Goal: Task Accomplishment & Management: Complete application form

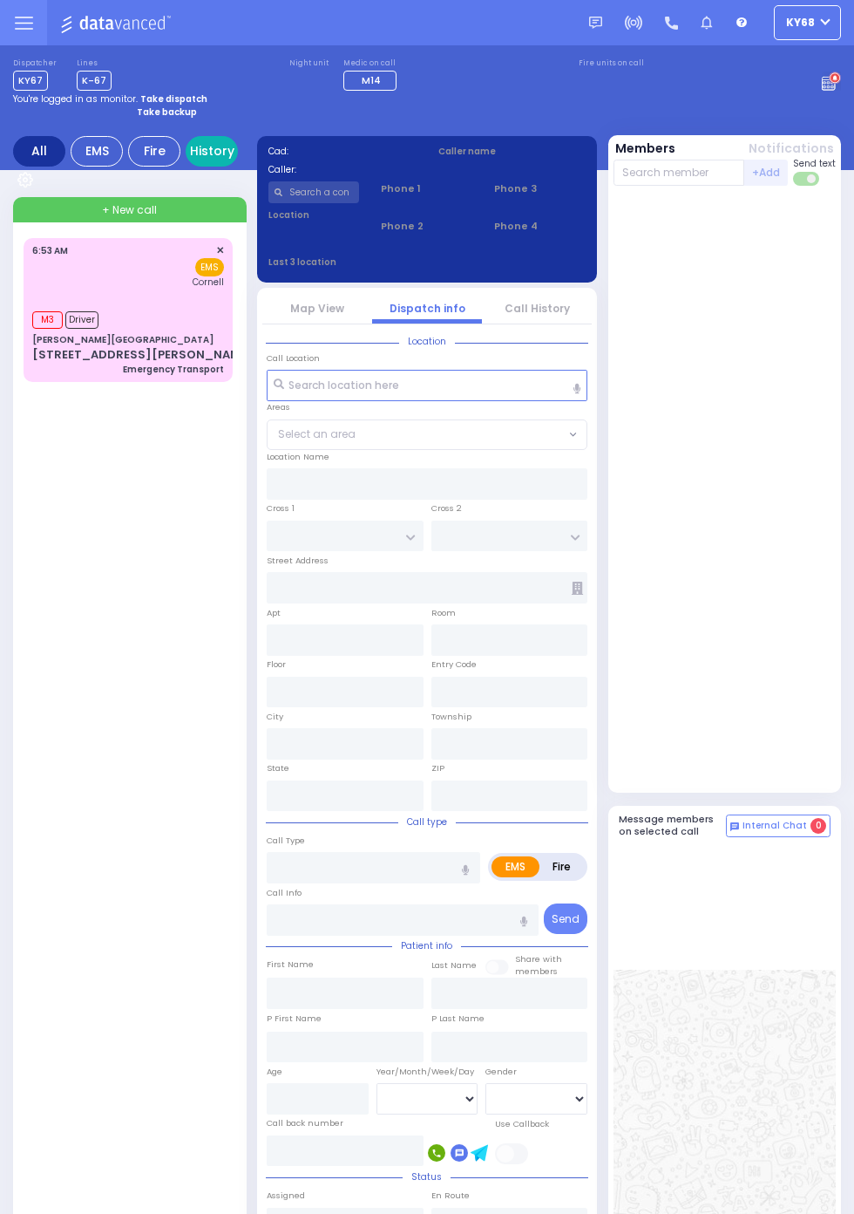
click at [206, 158] on link "History" at bounding box center [212, 151] width 52 height 31
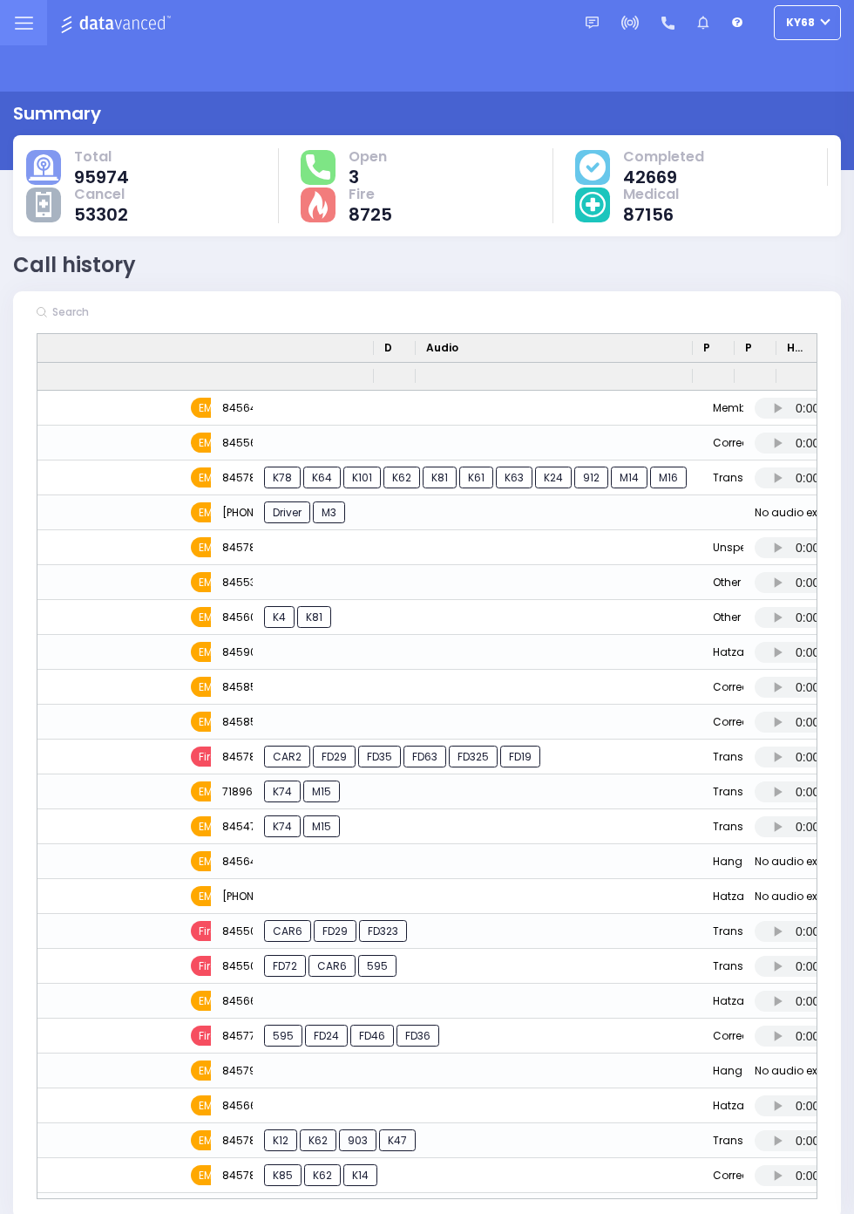
scroll to position [0, 772]
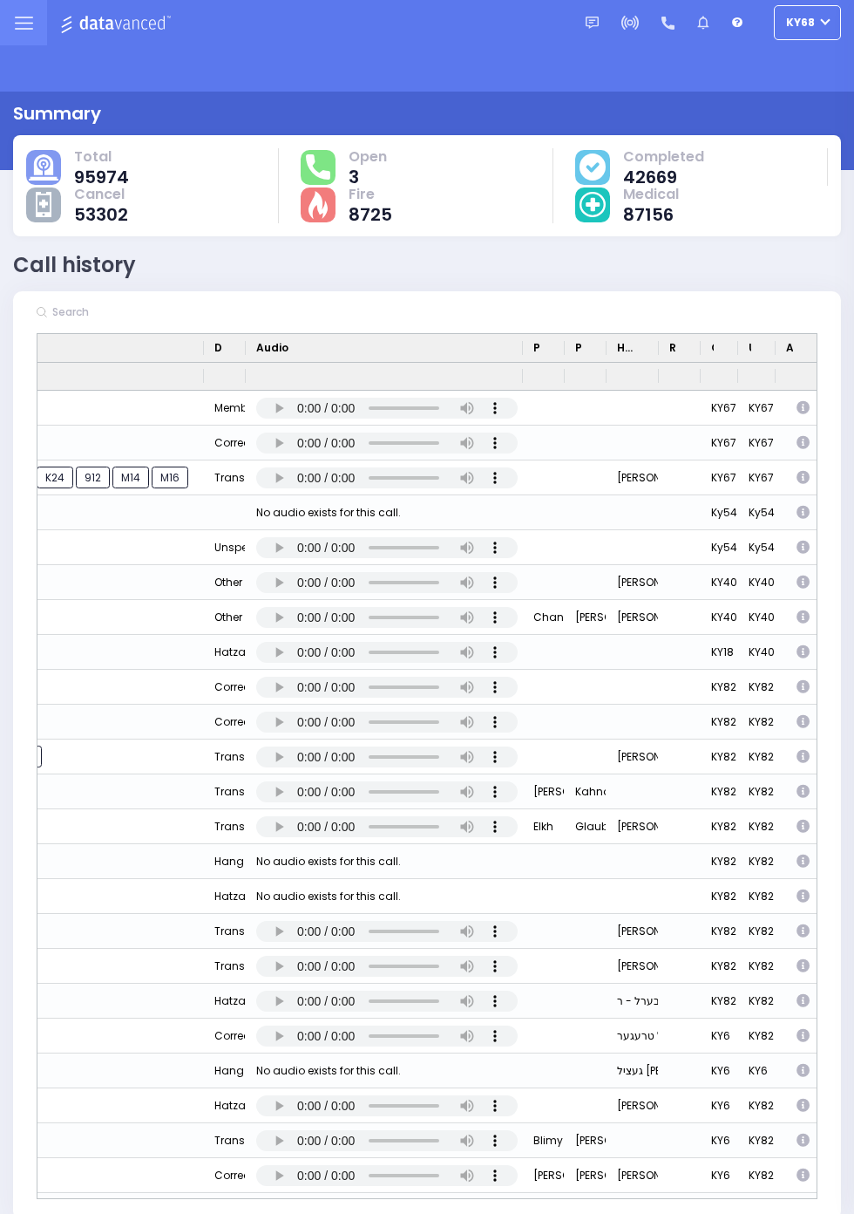
click at [806, 479] on icon "Press SPACE to select this row." at bounding box center [805, 478] width 17 height 14
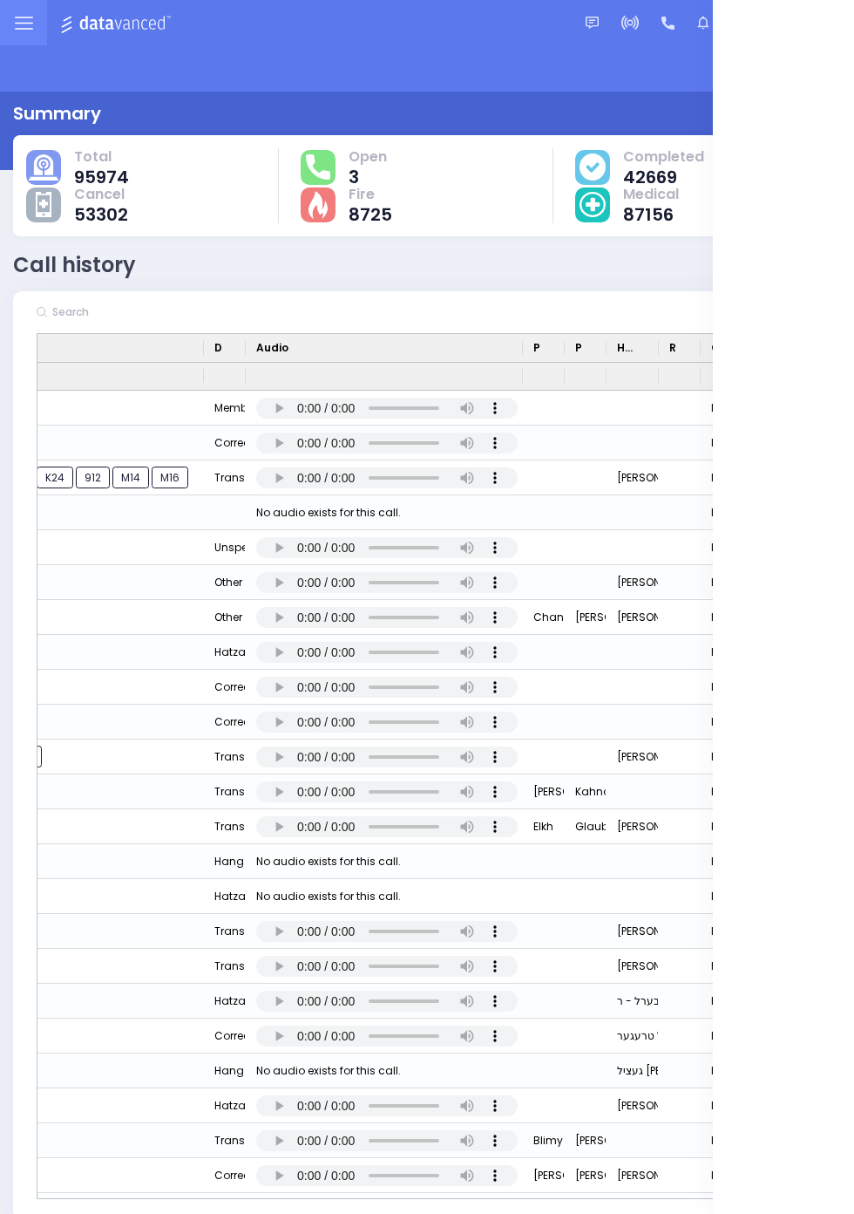
select select
select select "Transport"
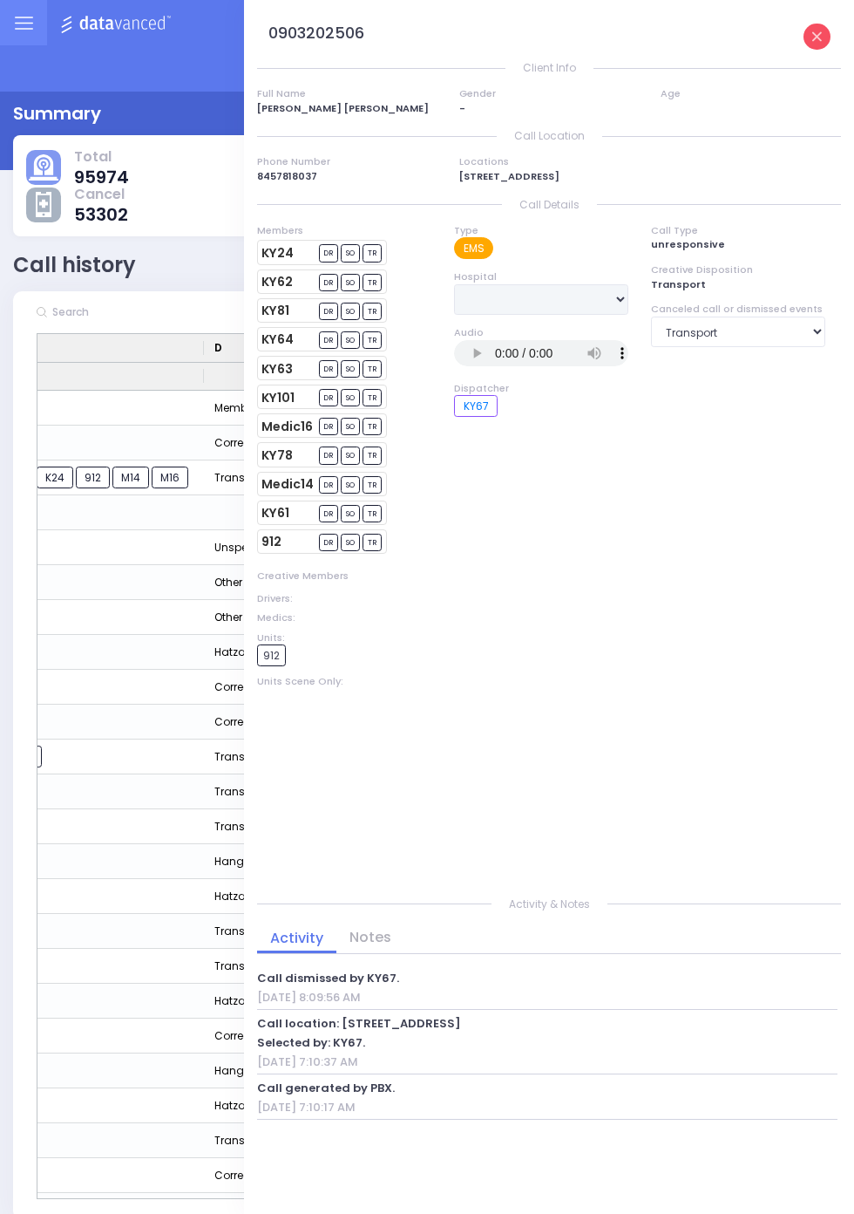
click at [822, 42] on icon at bounding box center [818, 37] width 10 height 10
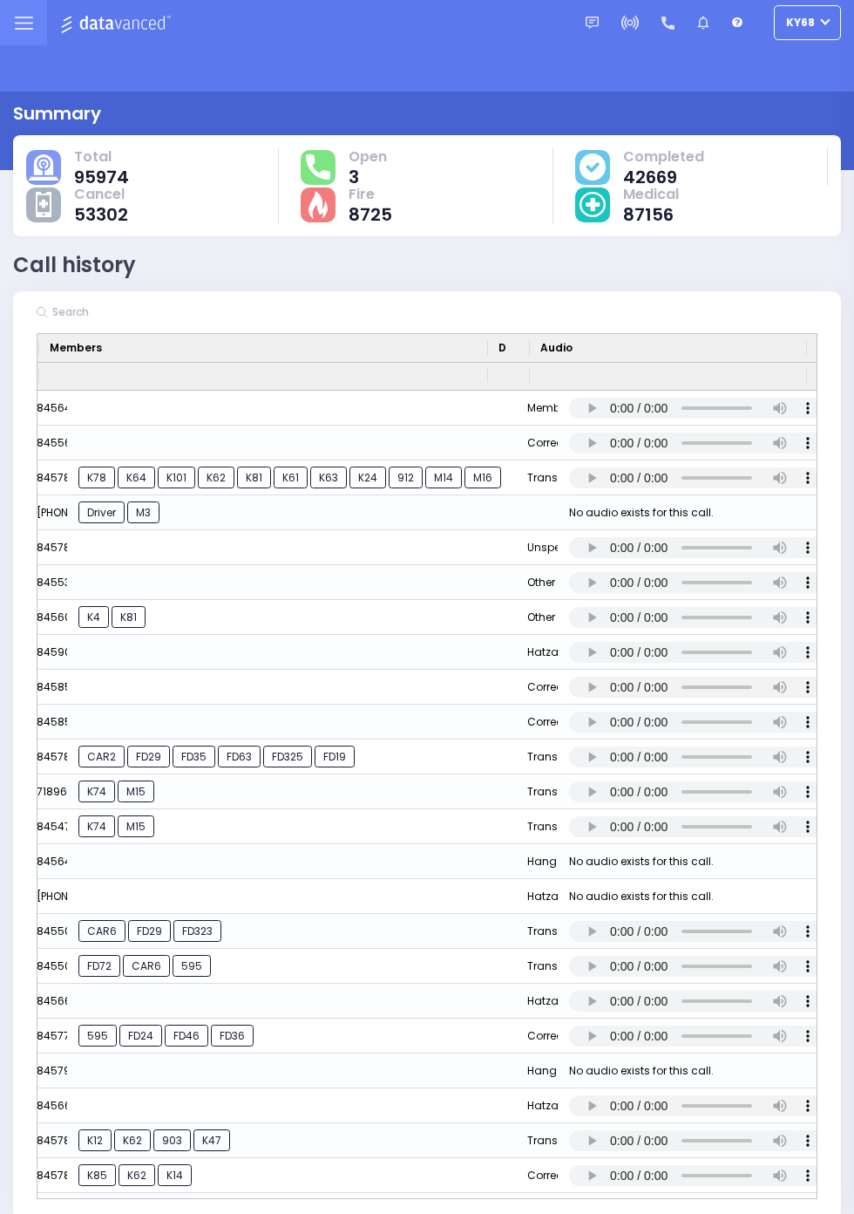
scroll to position [0, 491]
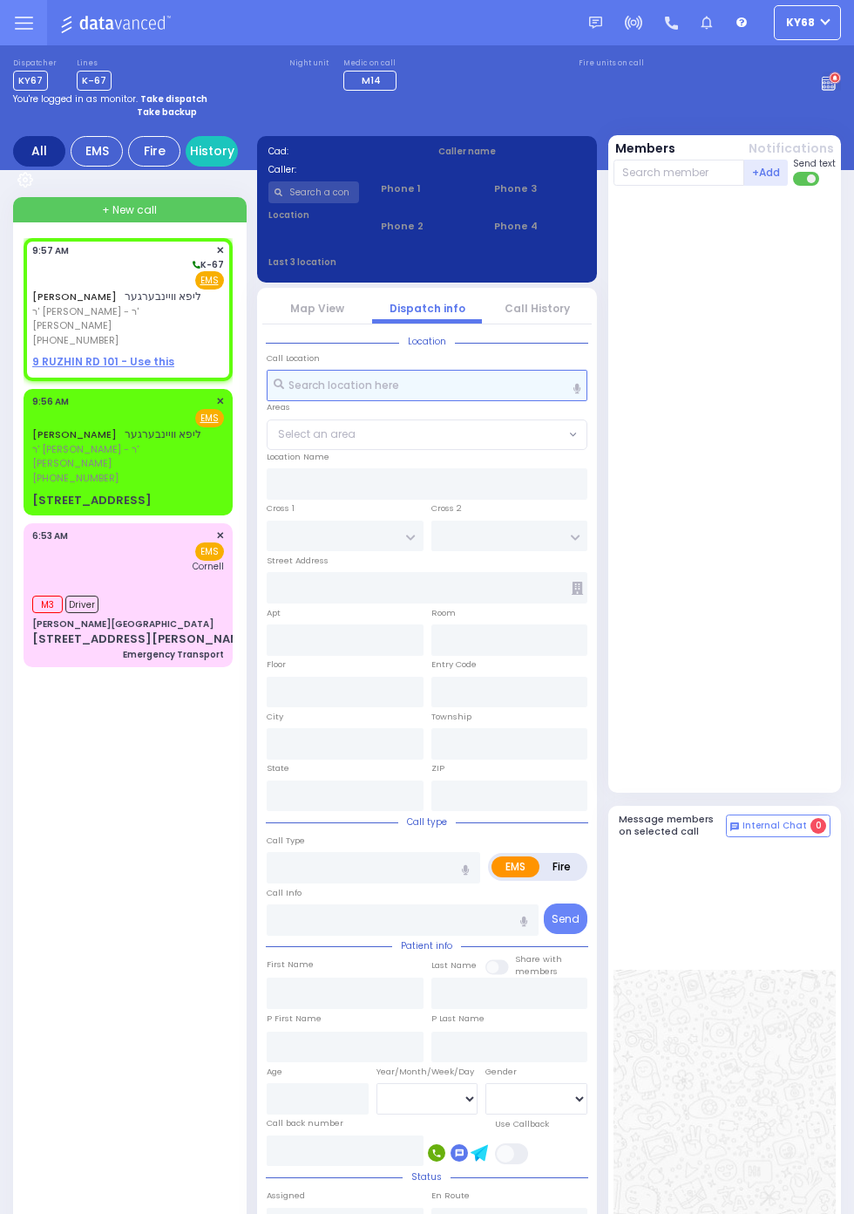
select select
radio input "true"
type input "LIPA"
type input "WEINBERGER"
select select
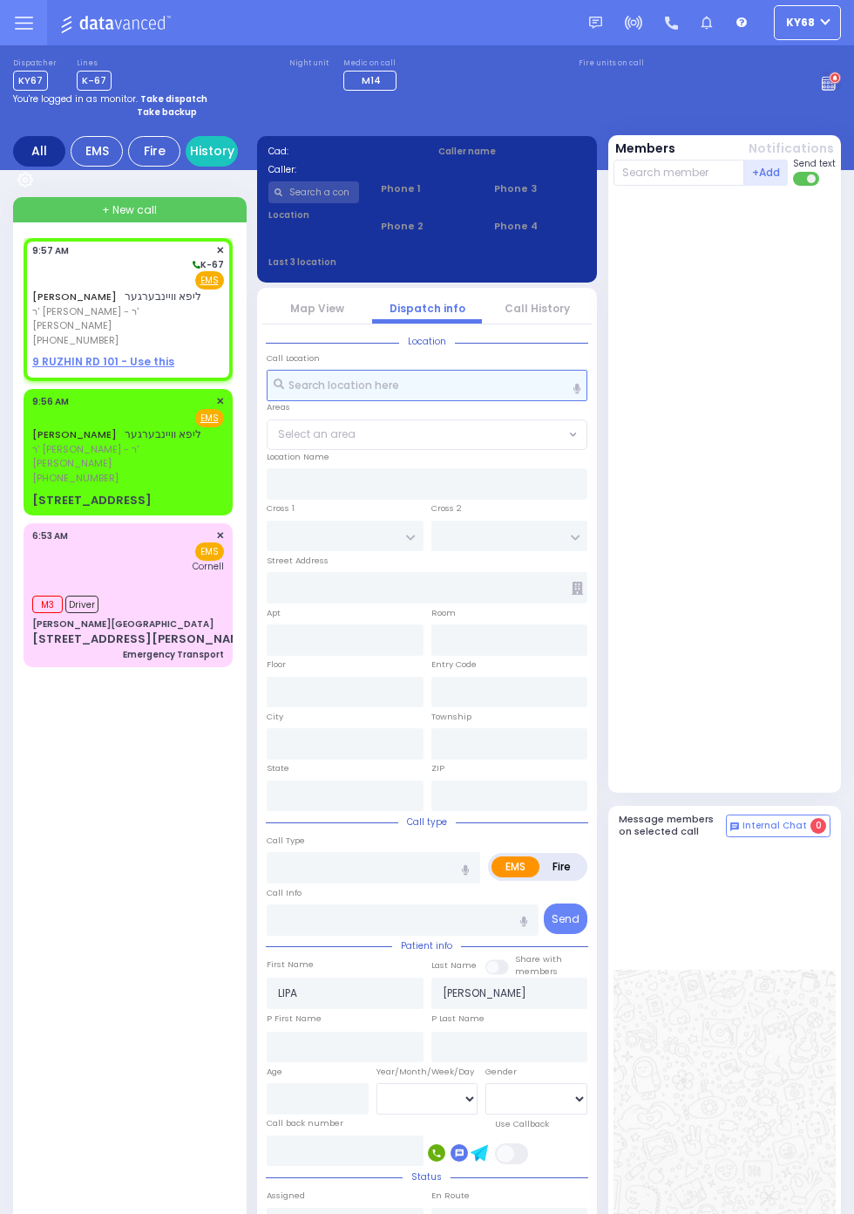
type input "09:57"
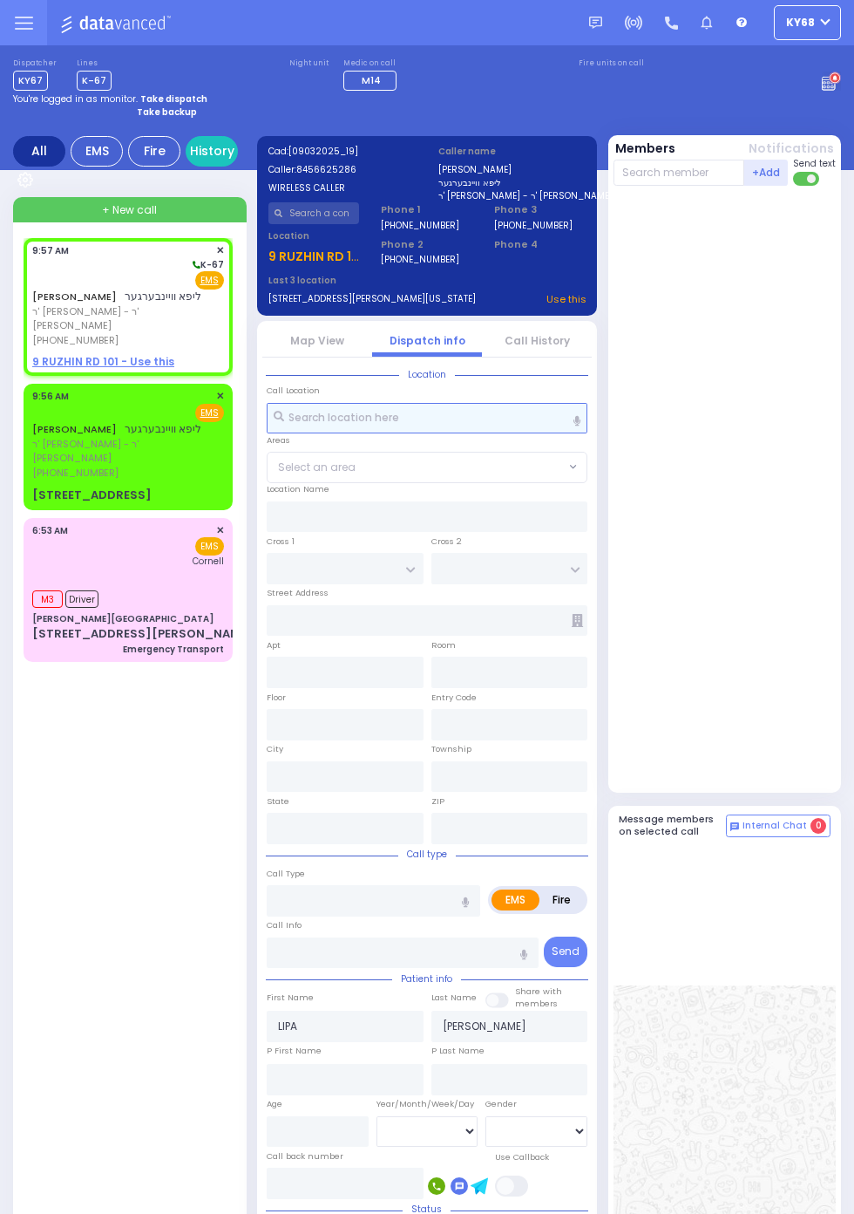
select select
radio input "true"
select select
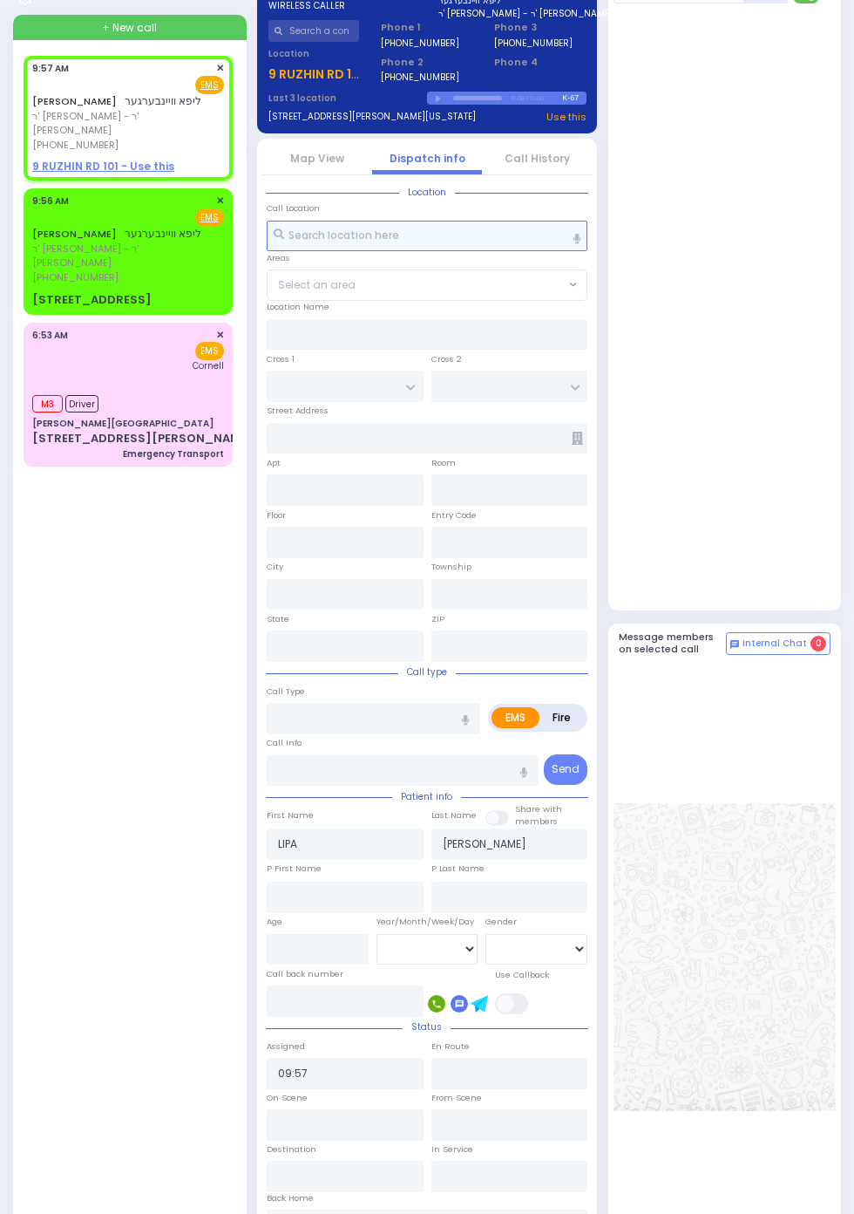
select select
radio input "true"
select select
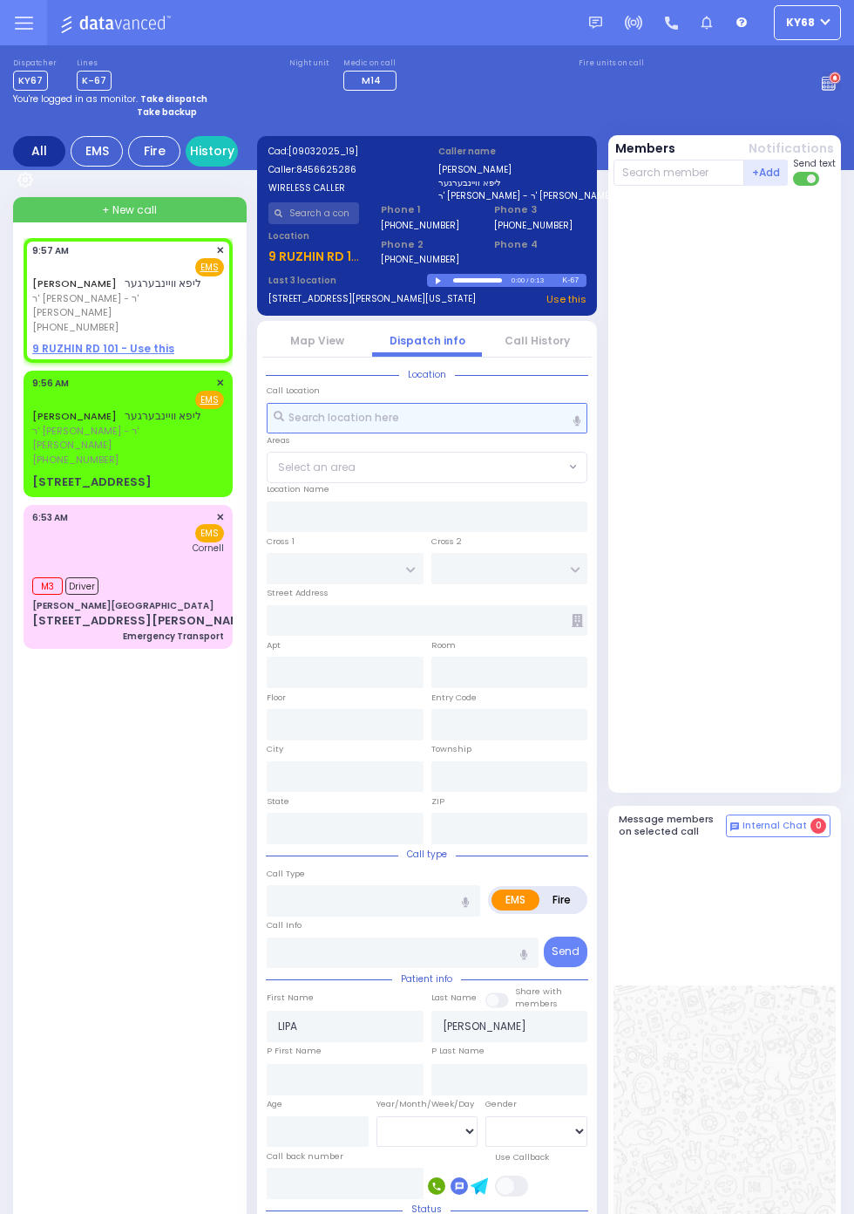
scroll to position [5, 0]
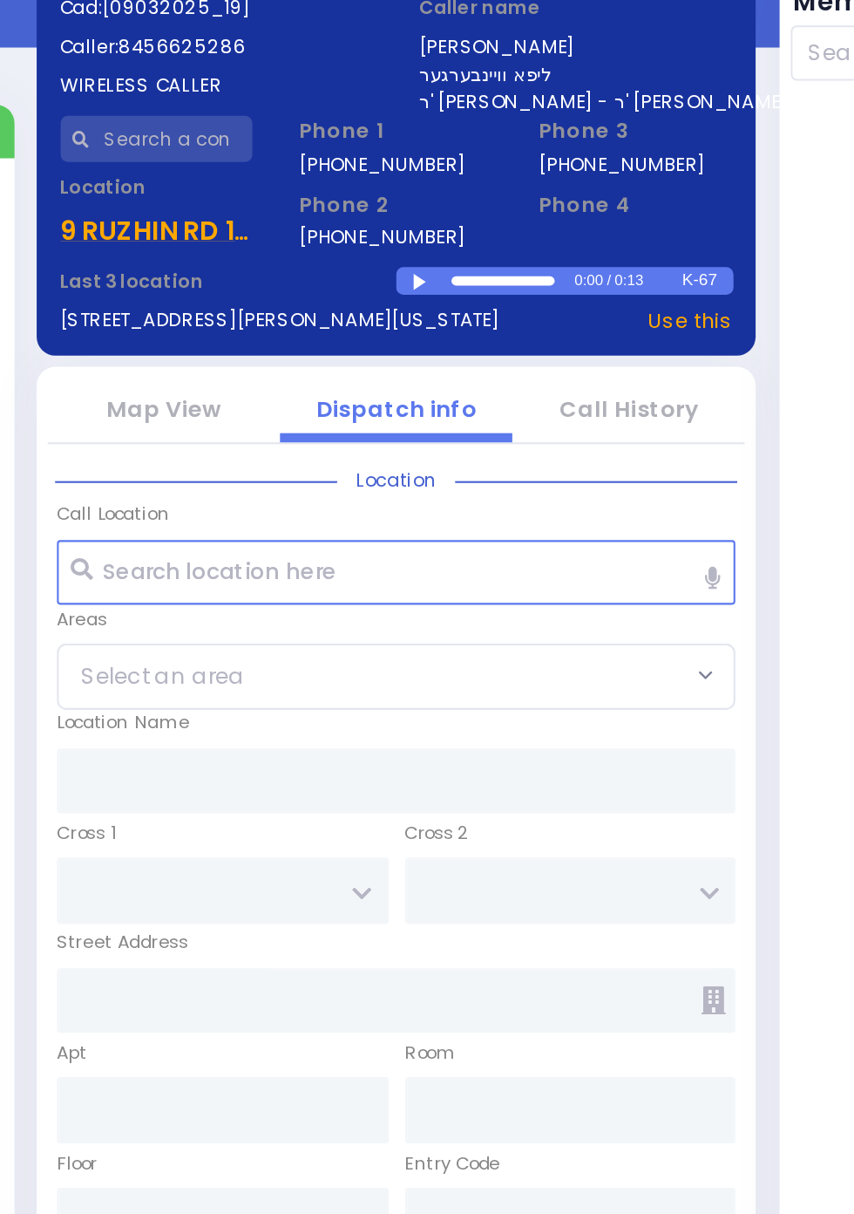
click at [446, 280] on div at bounding box center [441, 276] width 10 height 8
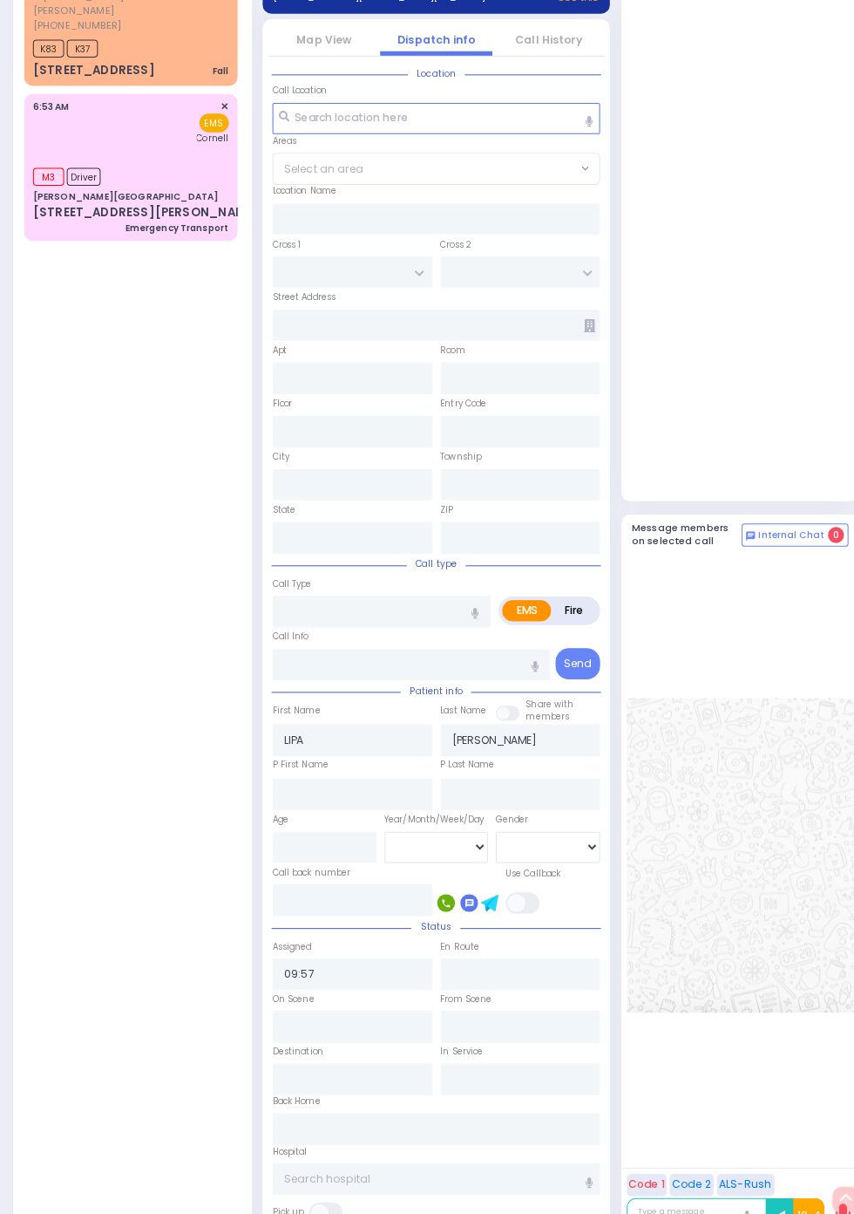
scroll to position [0, 0]
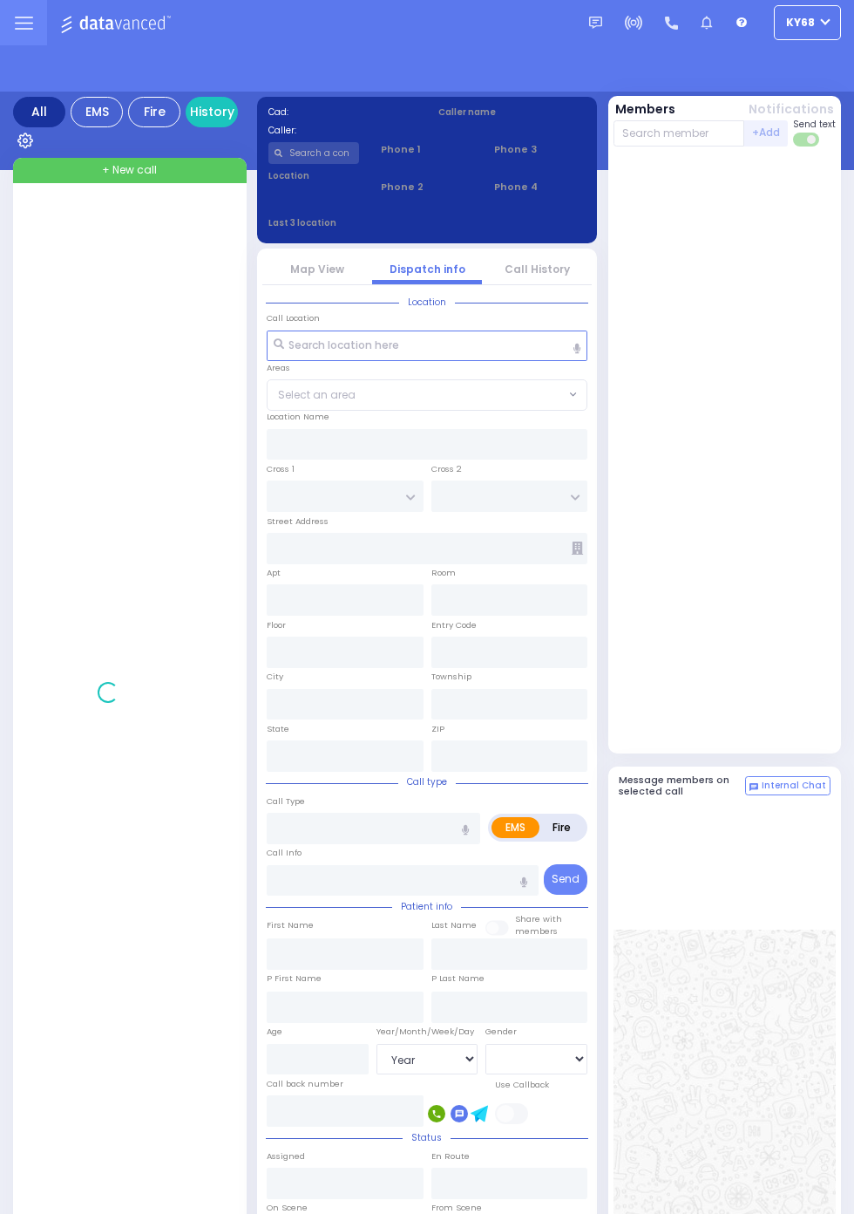
select select "Year"
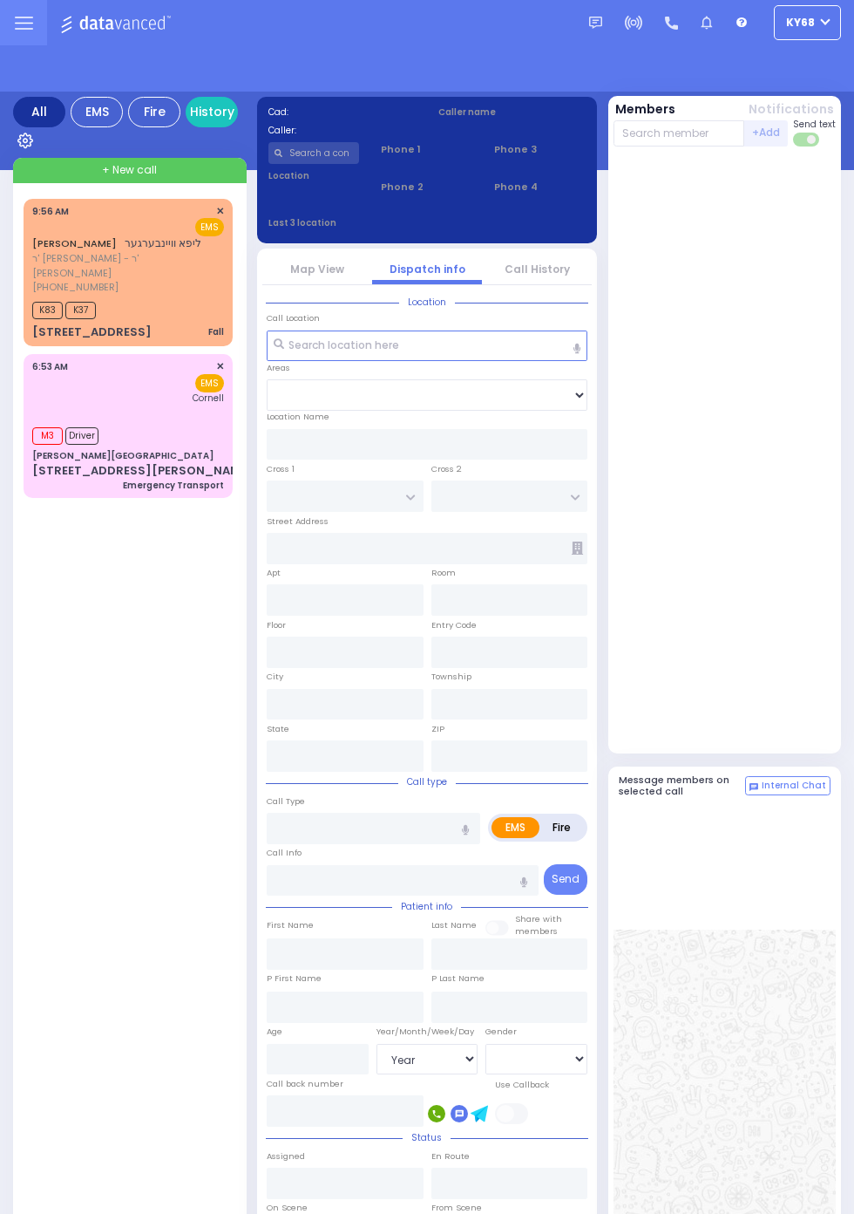
select select "Year"
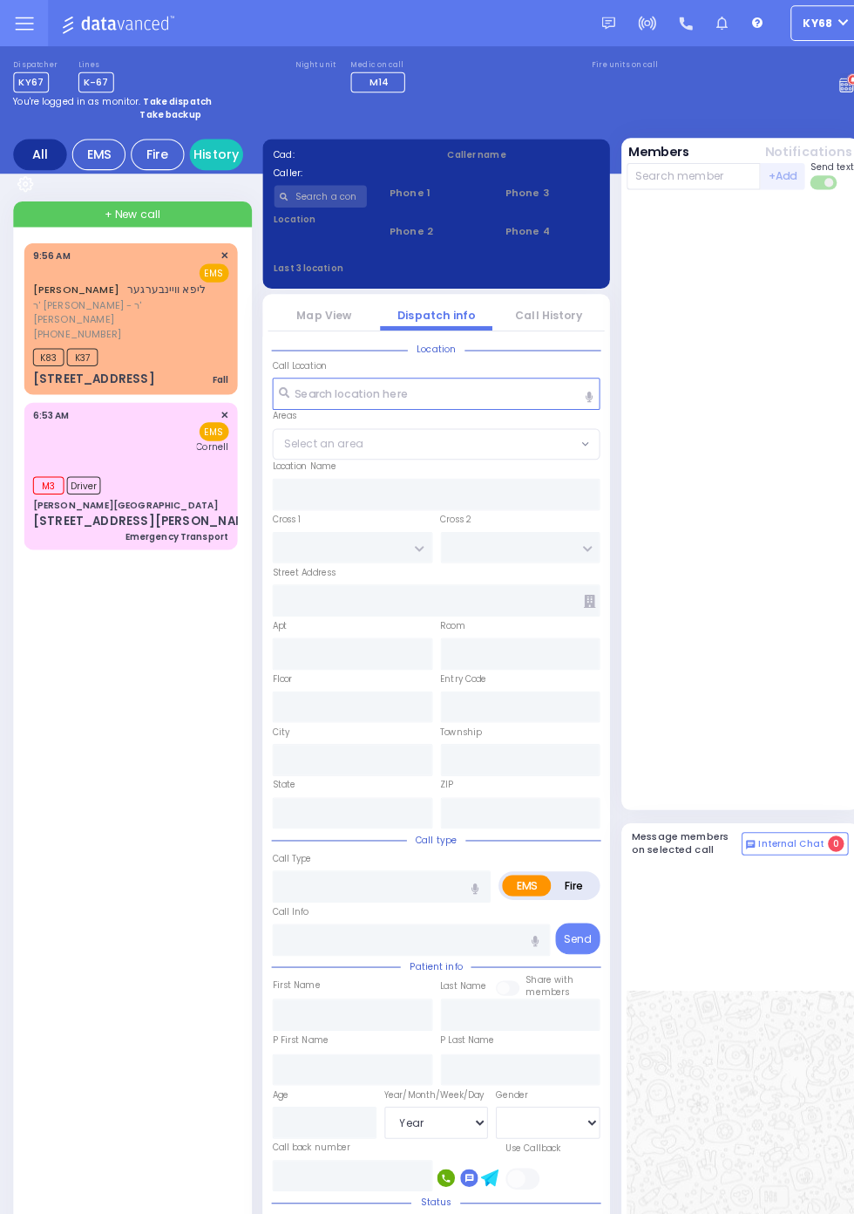
click at [815, 96] on div "You're logged in as monitor. Take dispatch" at bounding box center [427, 98] width 828 height 13
click at [841, 85] on circle at bounding box center [835, 78] width 12 height 12
